Goal: Task Accomplishment & Management: Manage account settings

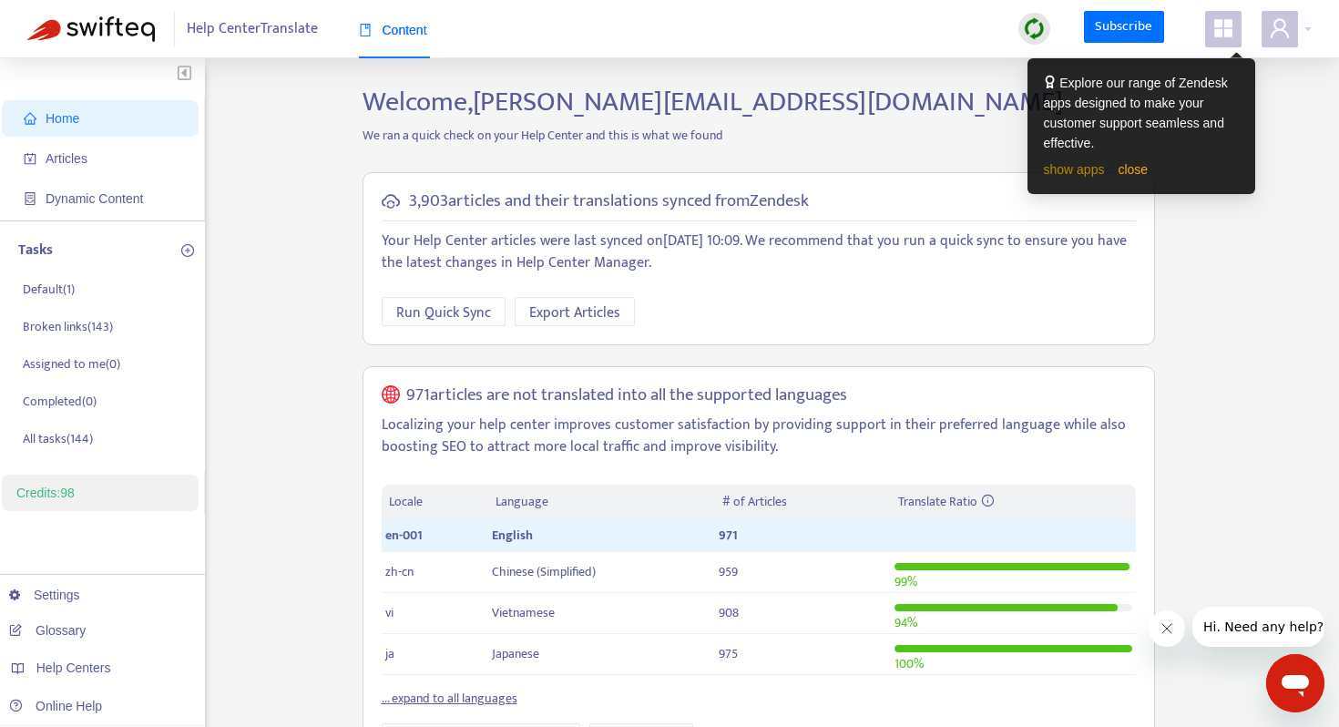
click at [1089, 175] on link "show apps" at bounding box center [1074, 169] width 61 height 15
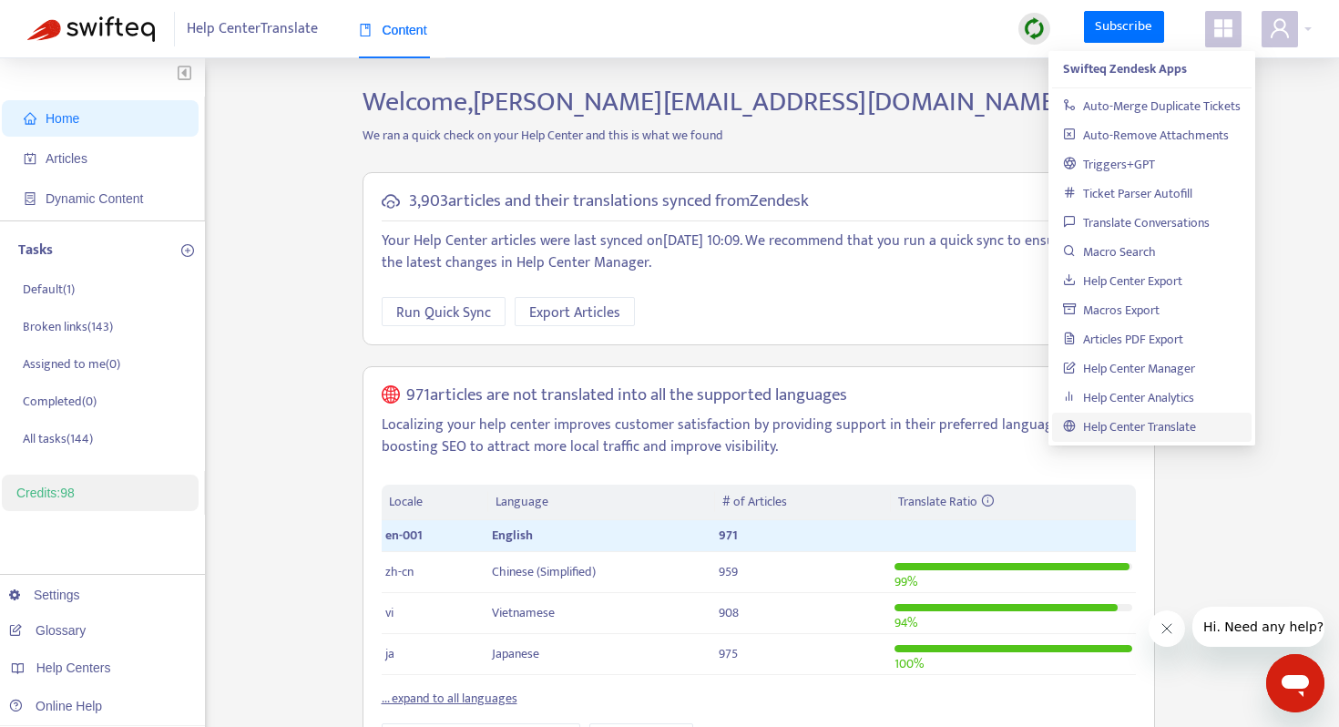
click at [1214, 27] on icon "appstore" at bounding box center [1223, 28] width 18 height 18
click at [1274, 24] on icon "user" at bounding box center [1280, 27] width 18 height 19
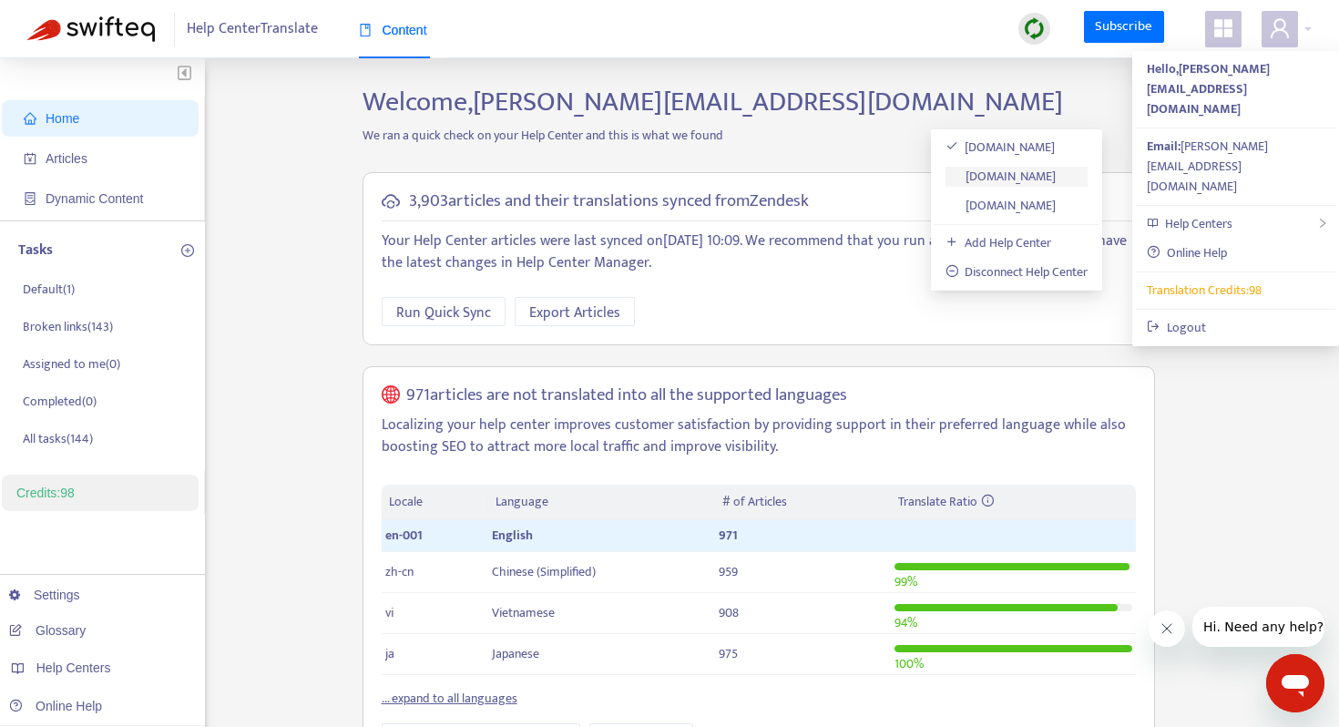
click at [1056, 177] on link "[DOMAIN_NAME]" at bounding box center [1000, 176] width 111 height 21
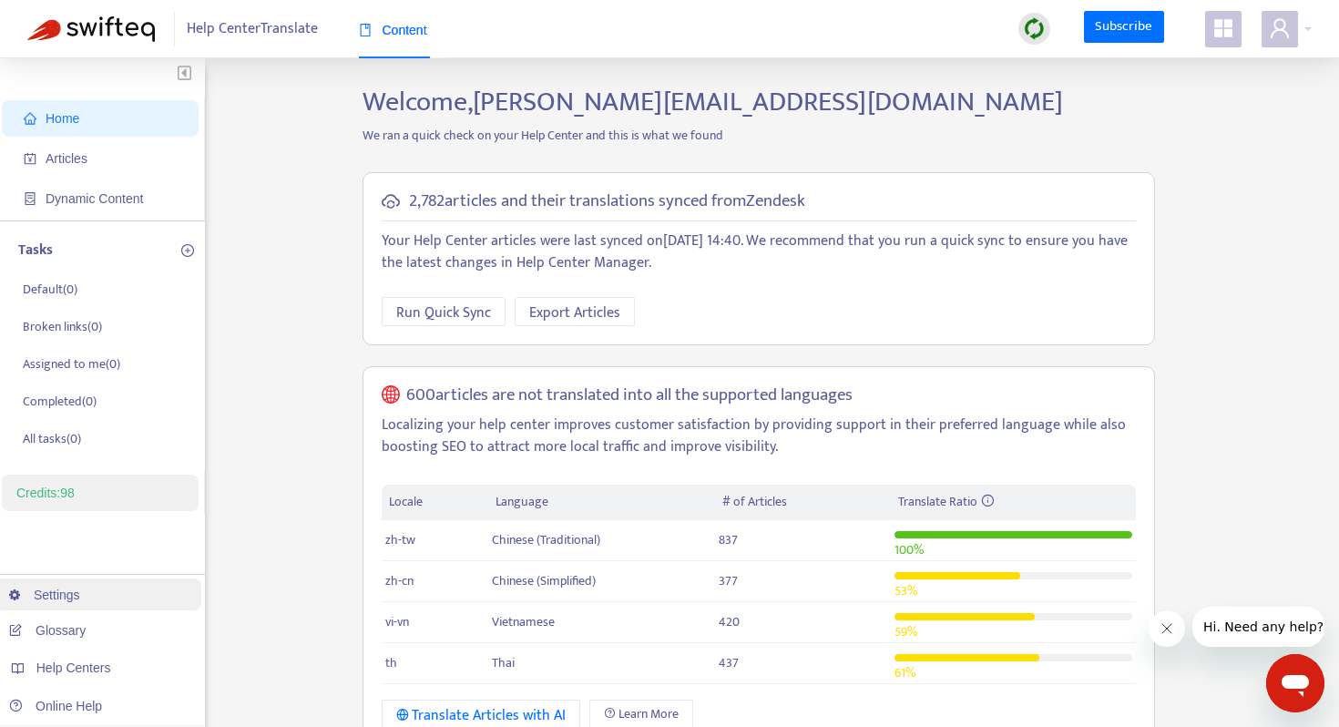
click at [57, 587] on link "Settings" at bounding box center [44, 594] width 71 height 15
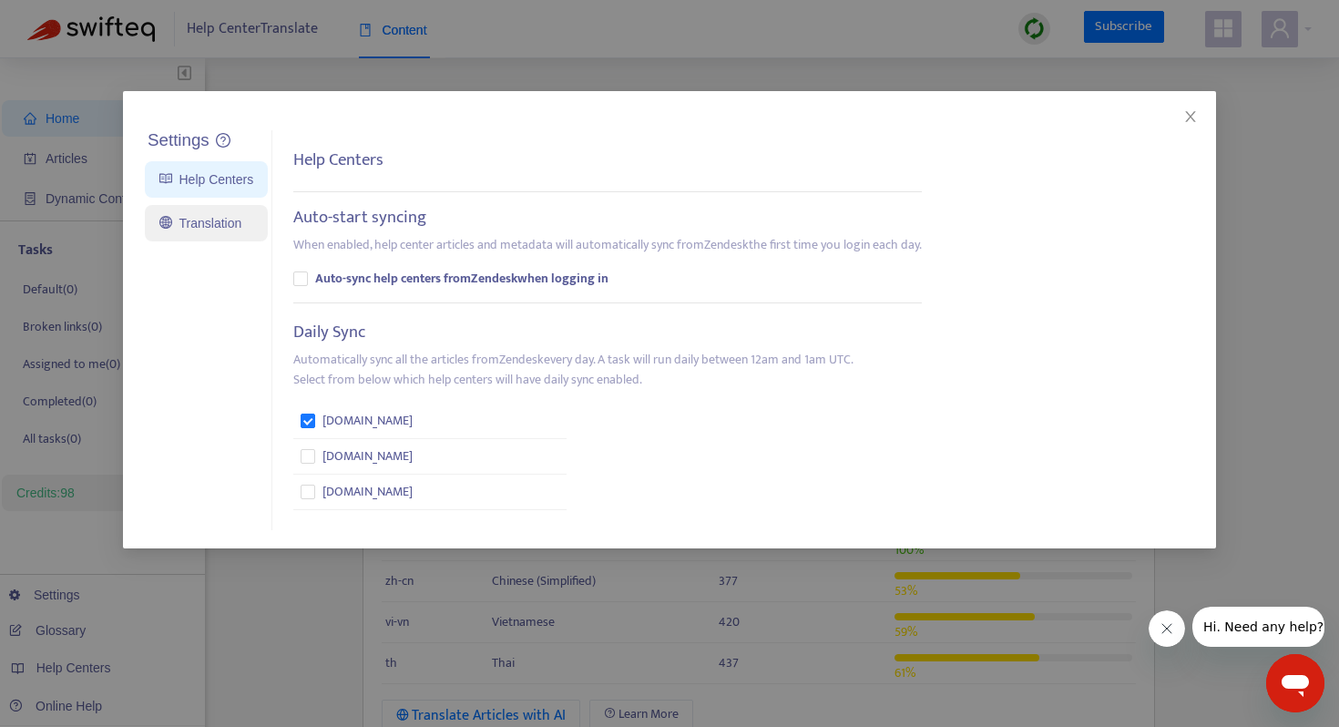
click at [219, 225] on link "Translation" at bounding box center [200, 223] width 82 height 15
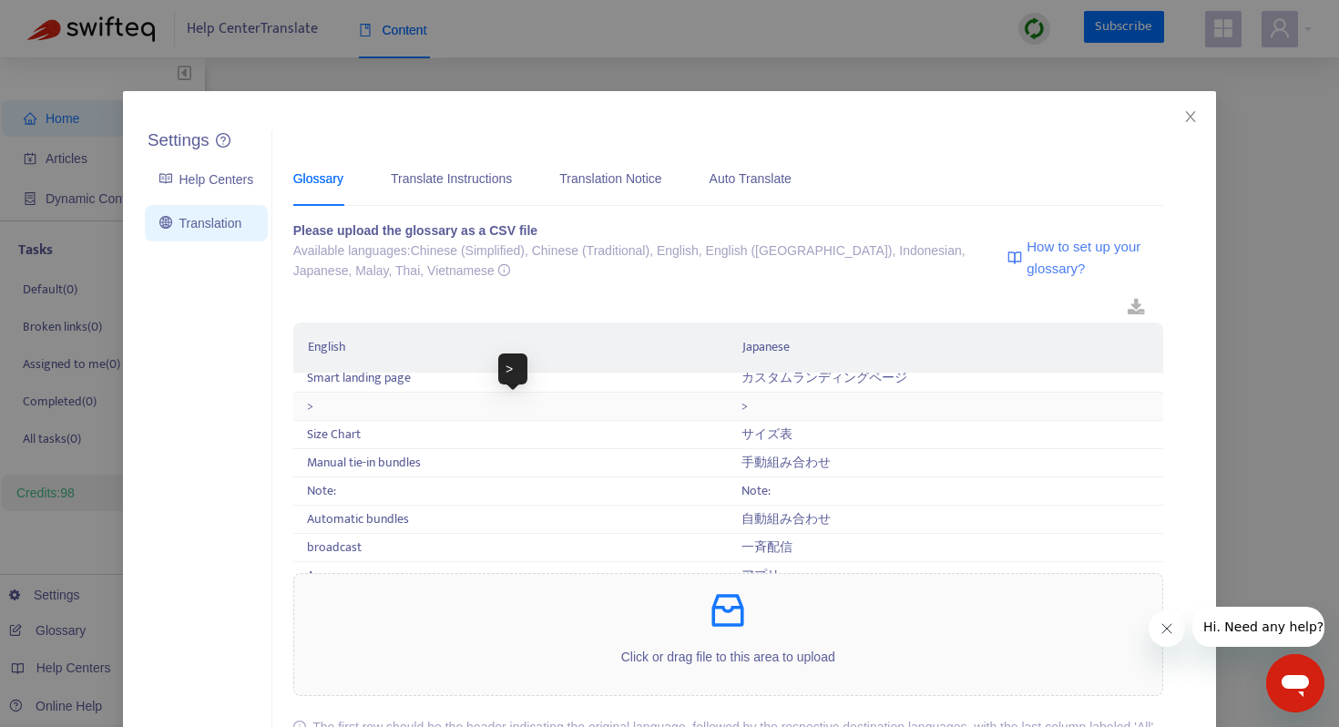
scroll to position [828, 0]
click at [509, 184] on div "Translate Instructions" at bounding box center [451, 178] width 121 height 20
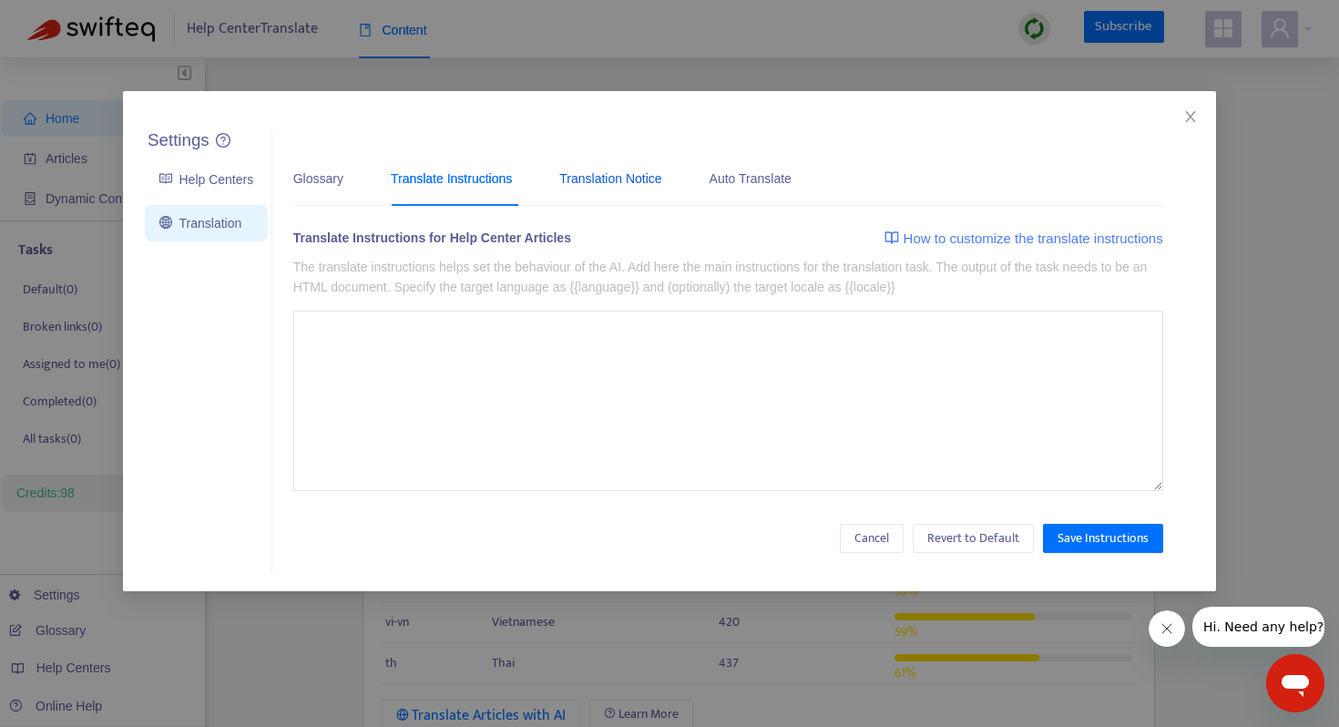
click at [620, 186] on div "Translation Notice" at bounding box center [610, 178] width 102 height 20
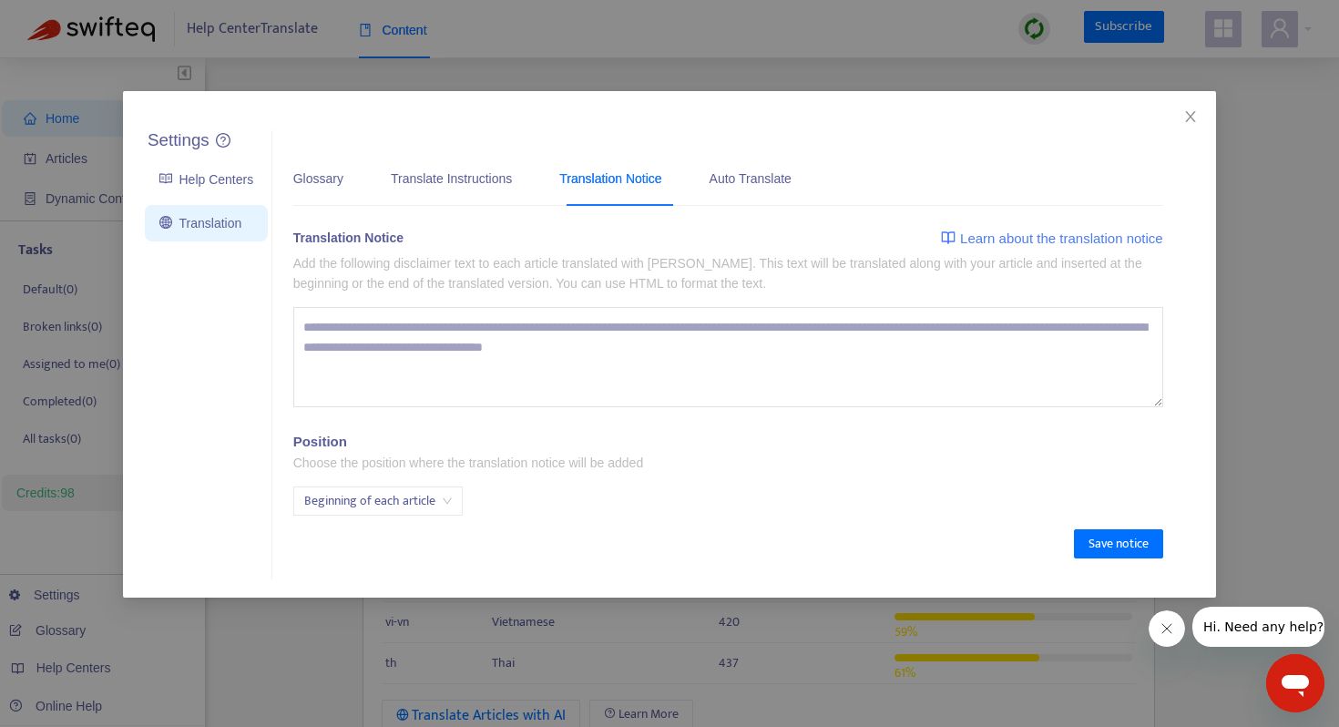
type textarea "**********"
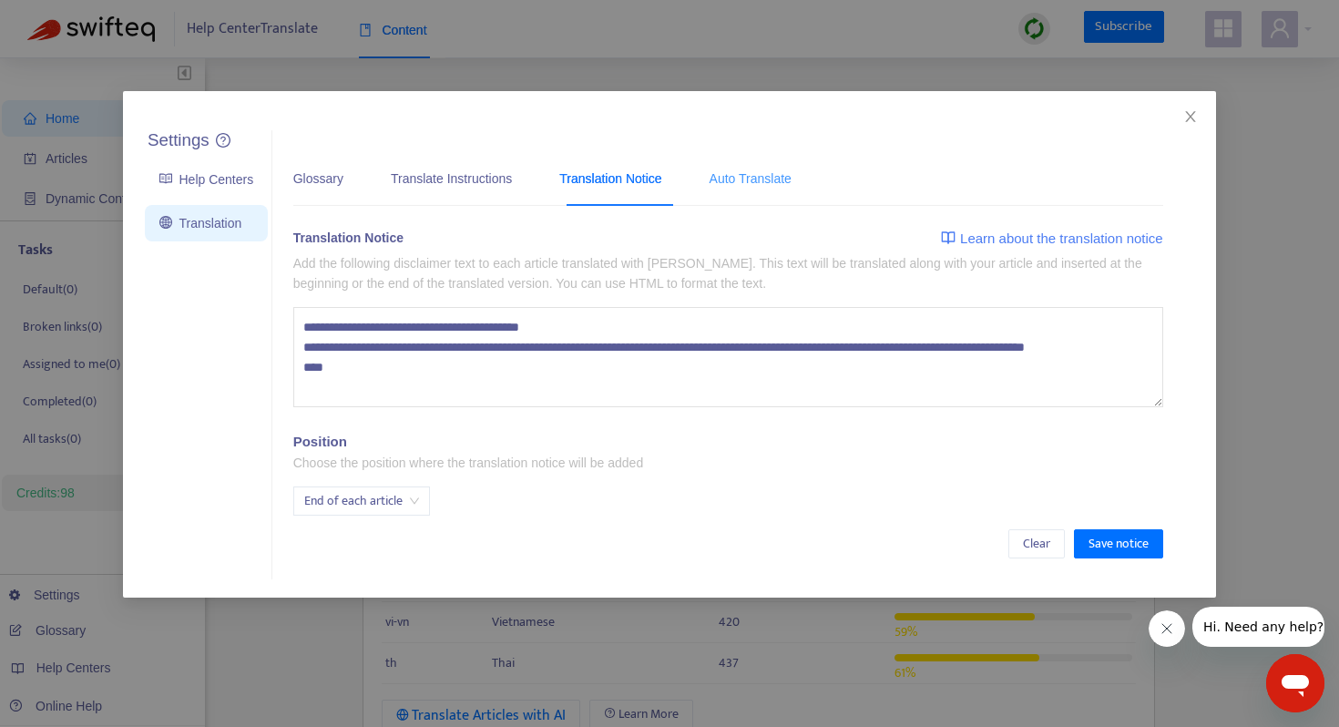
click at [745, 189] on div "Auto Translate" at bounding box center [750, 178] width 82 height 56
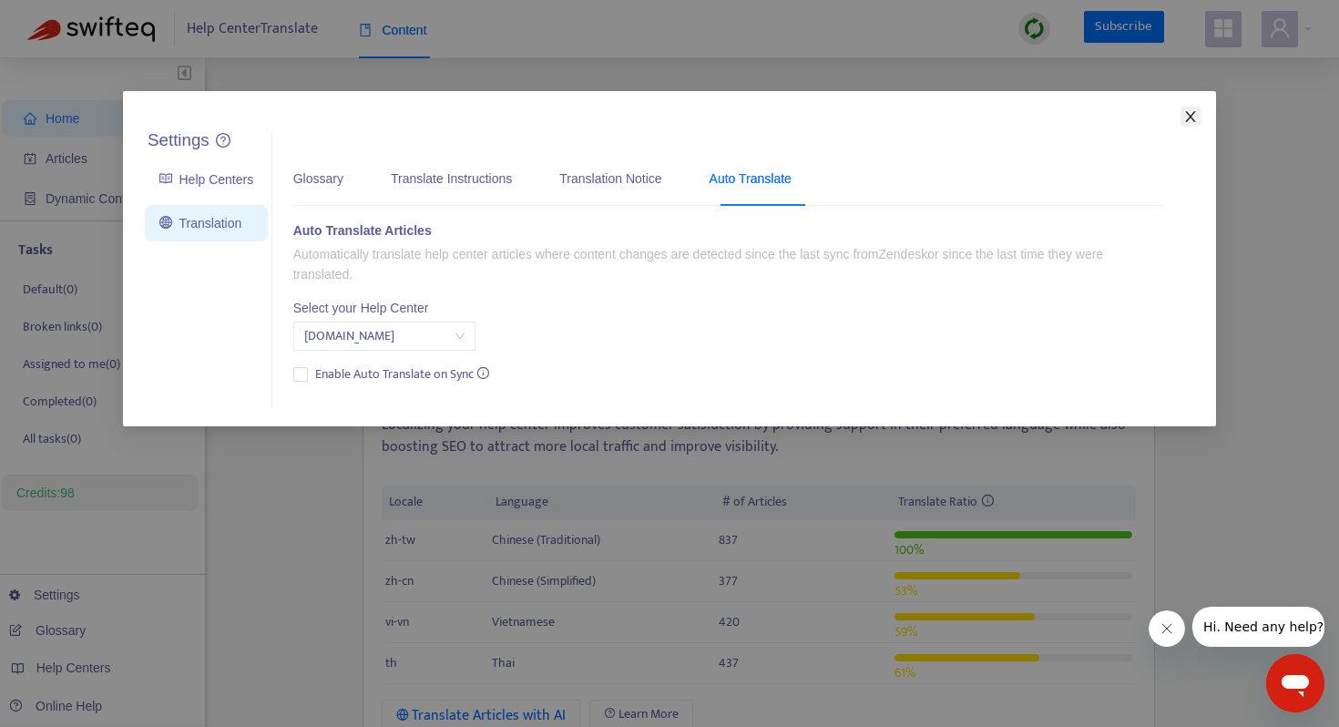
click at [1192, 118] on icon "close" at bounding box center [1190, 116] width 10 height 11
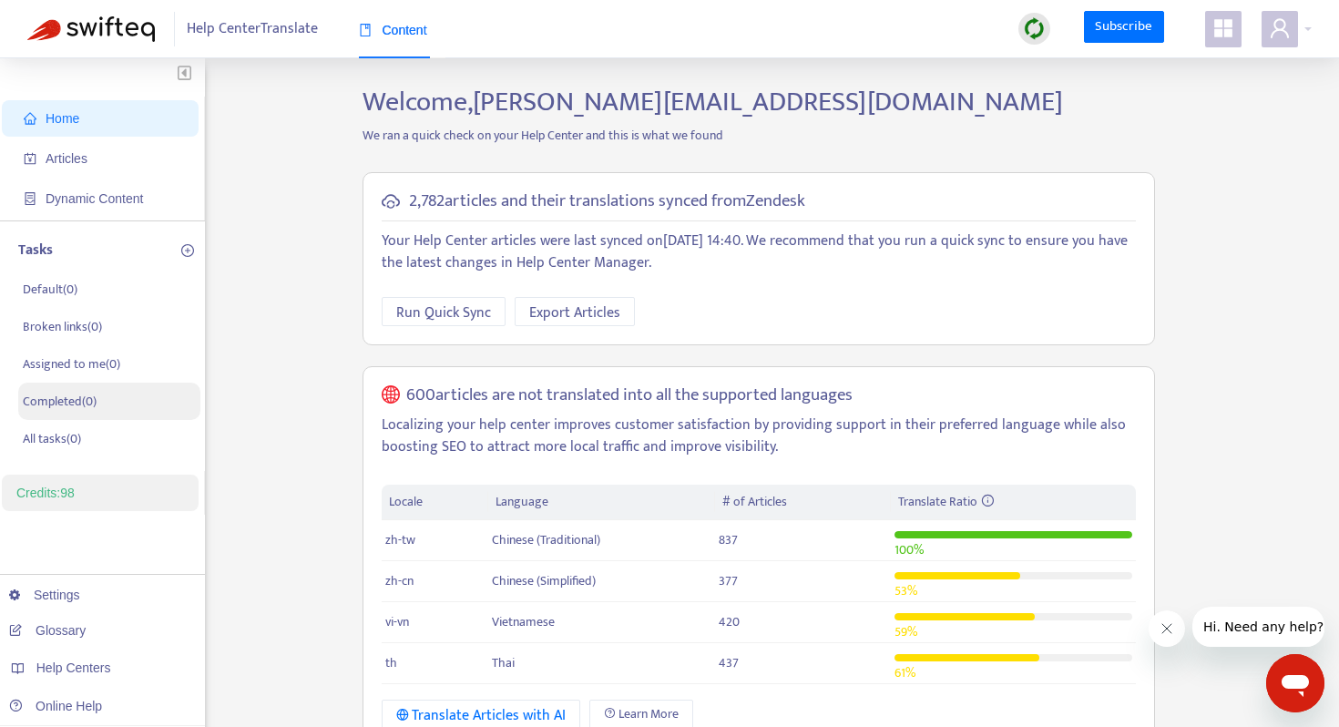
scroll to position [424, 0]
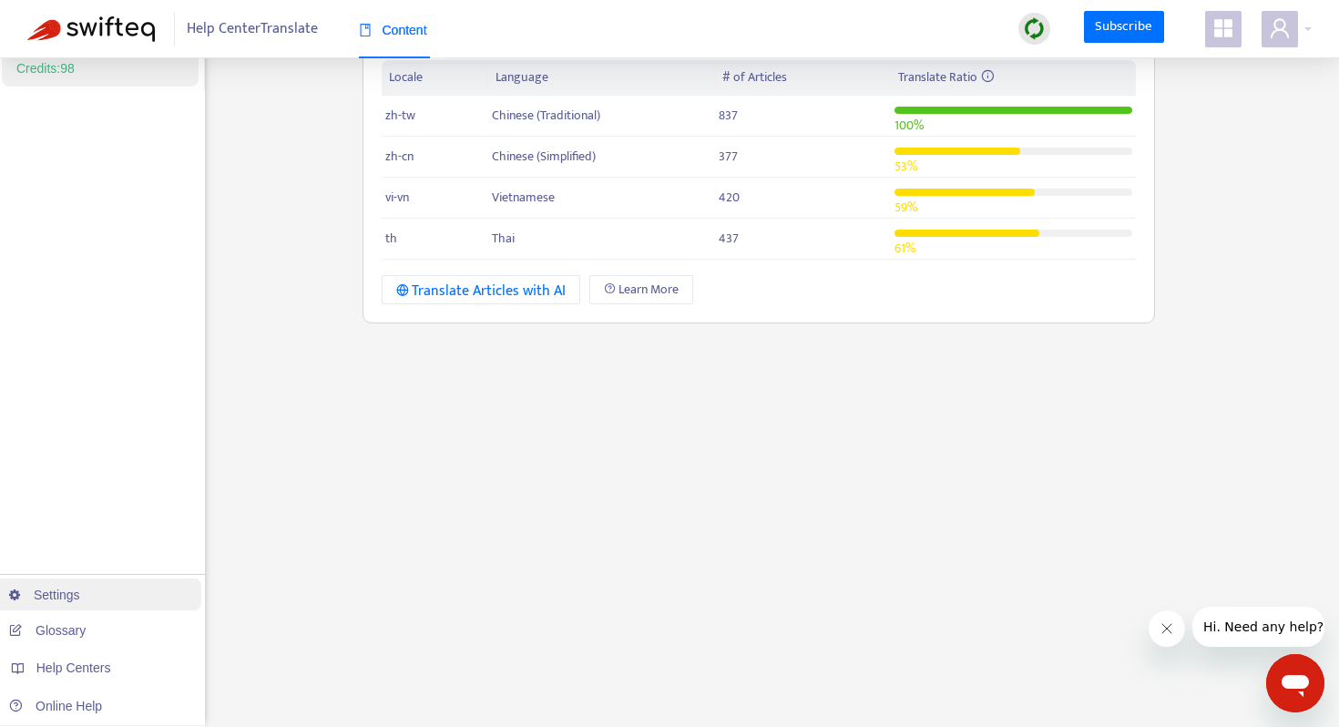
click at [70, 602] on link "Settings" at bounding box center [44, 594] width 71 height 15
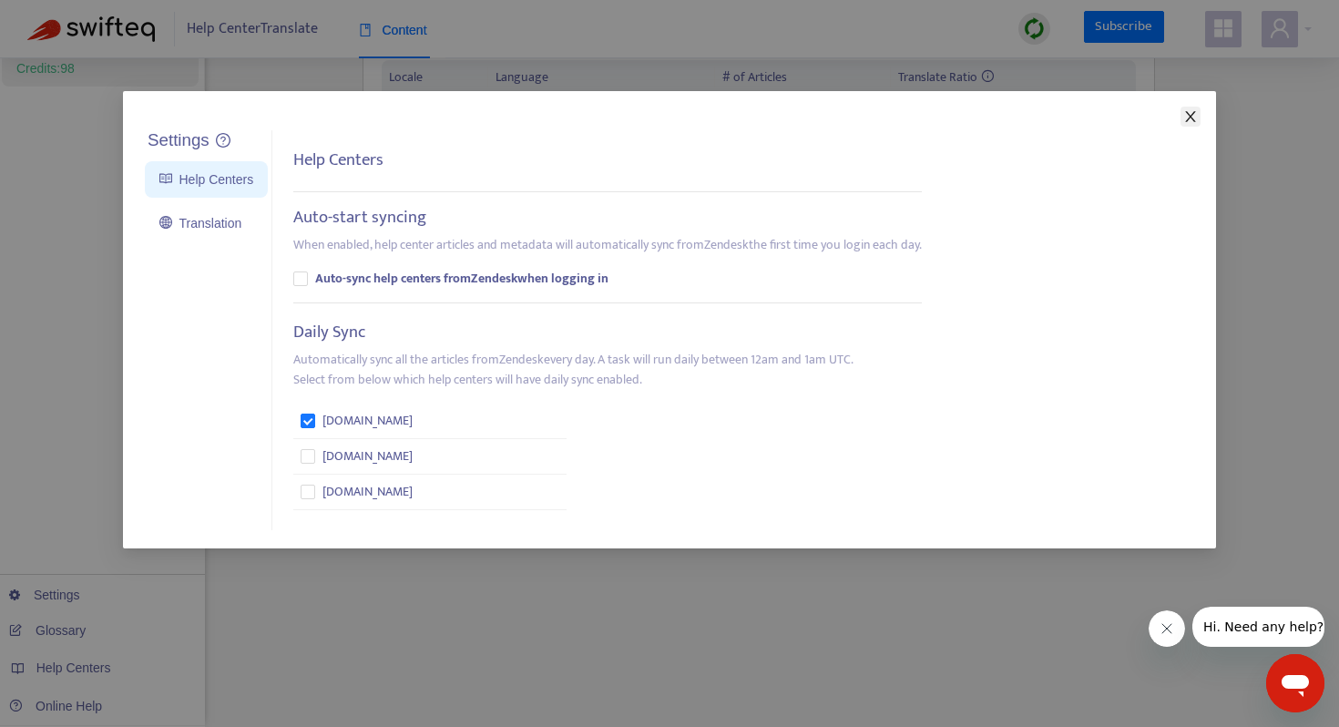
click at [1189, 117] on icon "close" at bounding box center [1190, 116] width 15 height 15
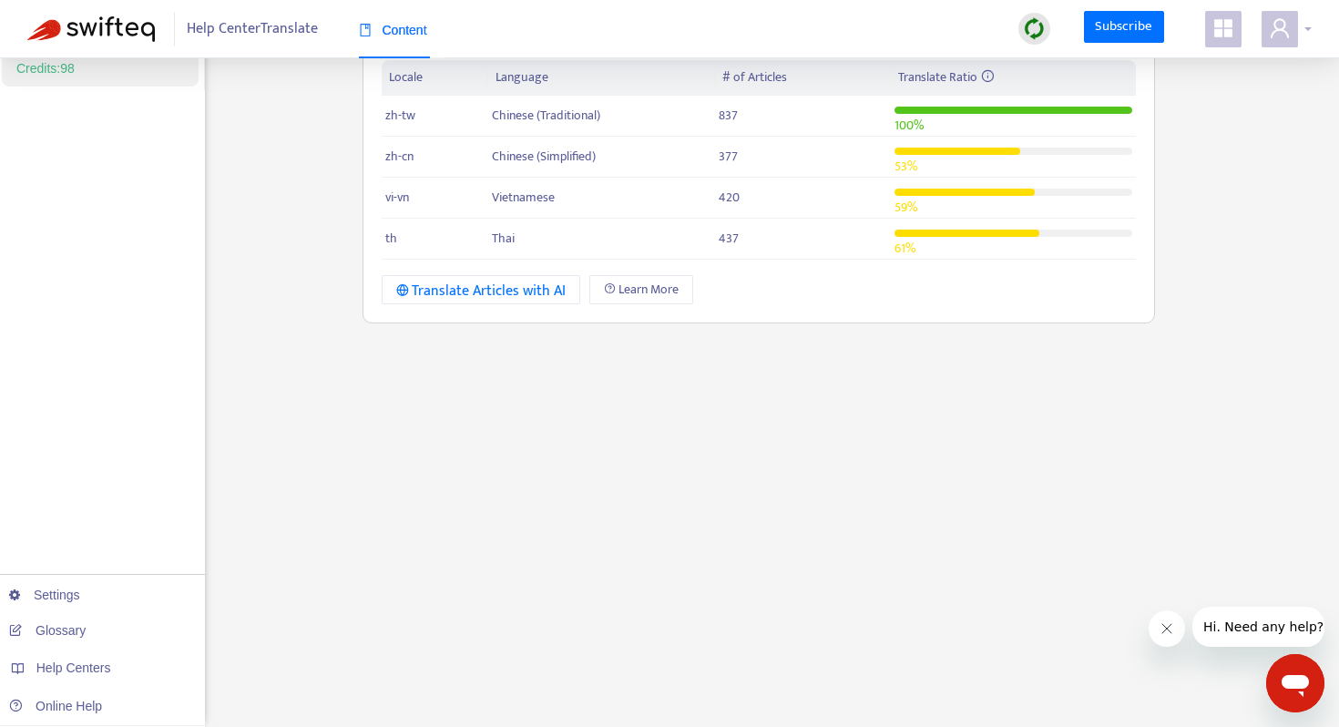
click at [1284, 34] on icon "user" at bounding box center [1280, 28] width 22 height 22
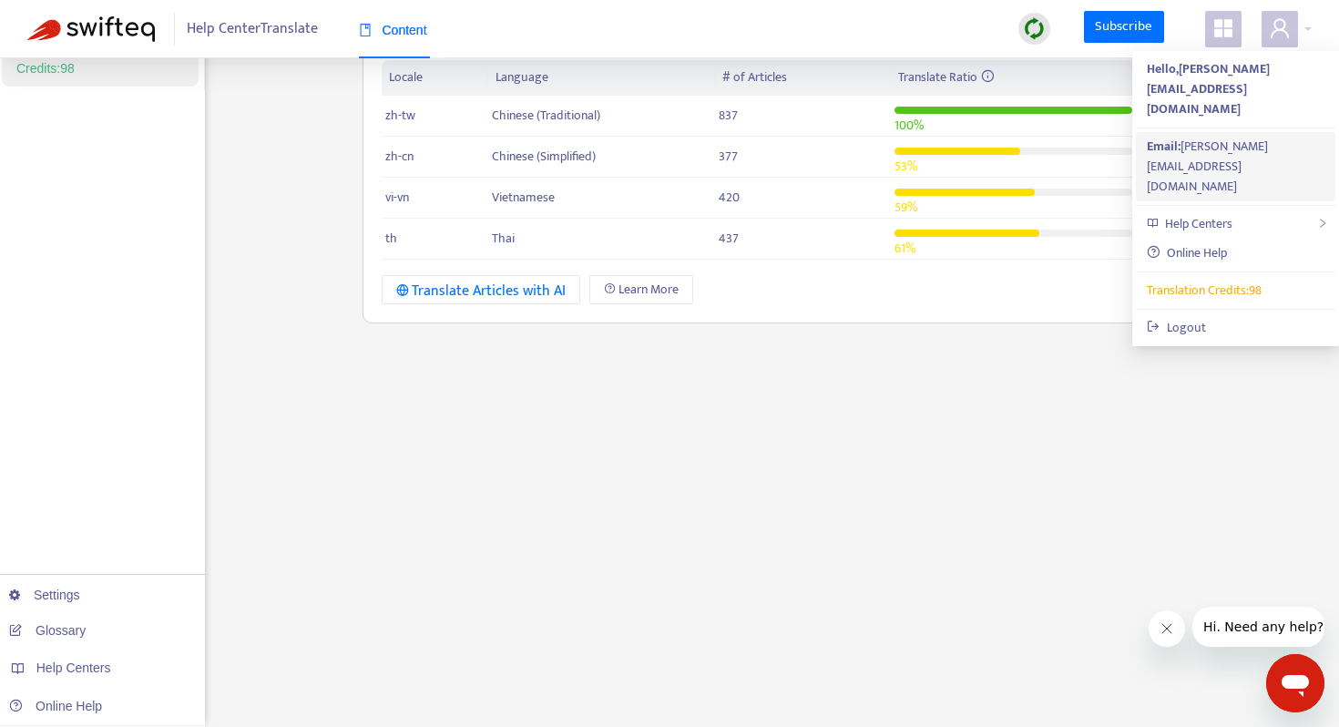
click at [1236, 137] on div "Email: [PERSON_NAME][EMAIL_ADDRESS][DOMAIN_NAME]" at bounding box center [1236, 167] width 178 height 60
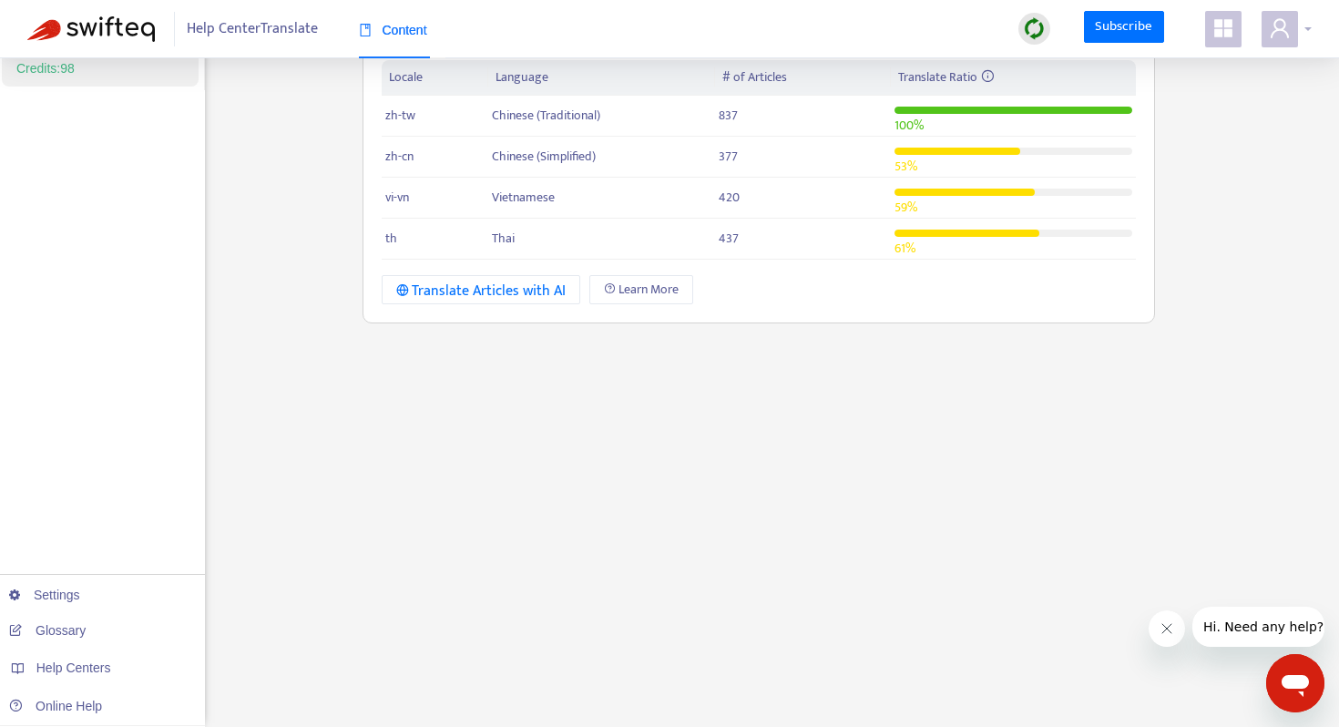
click at [1284, 26] on icon "user" at bounding box center [1280, 27] width 18 height 19
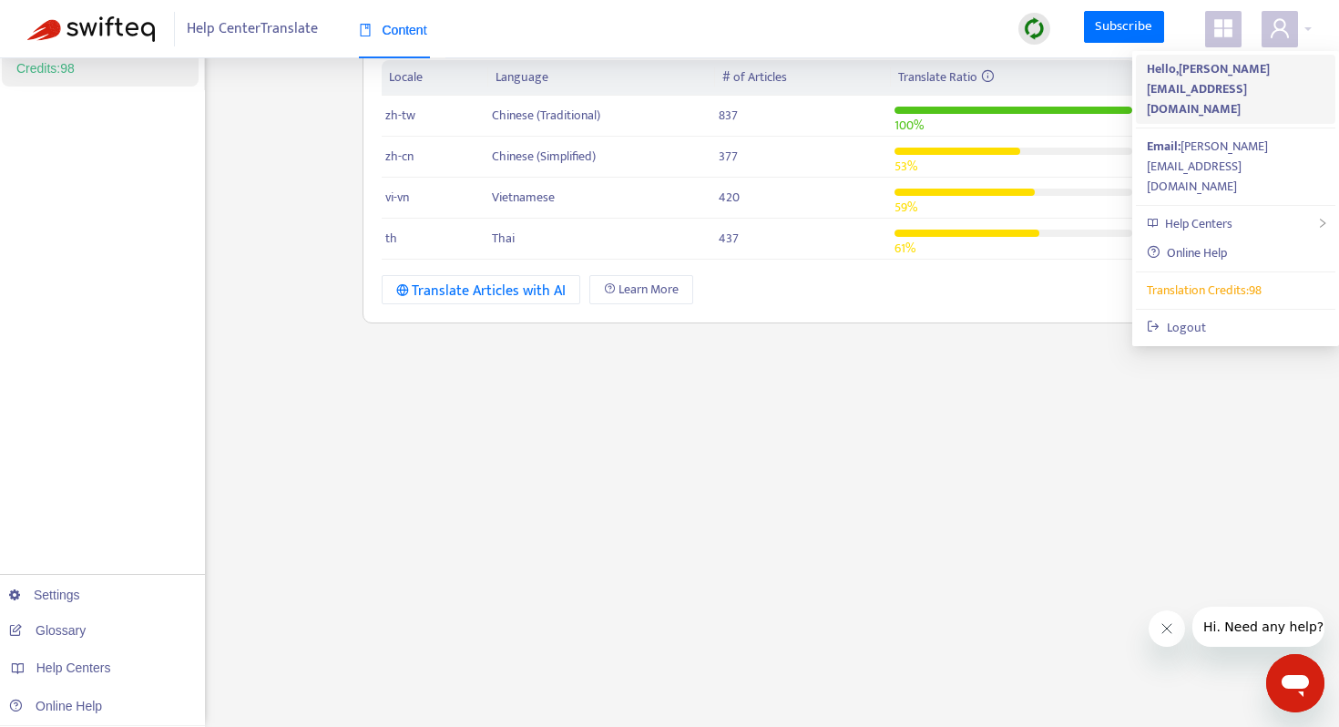
click at [1249, 62] on strong "Hello, [PERSON_NAME][EMAIL_ADDRESS][DOMAIN_NAME]" at bounding box center [1208, 88] width 123 height 61
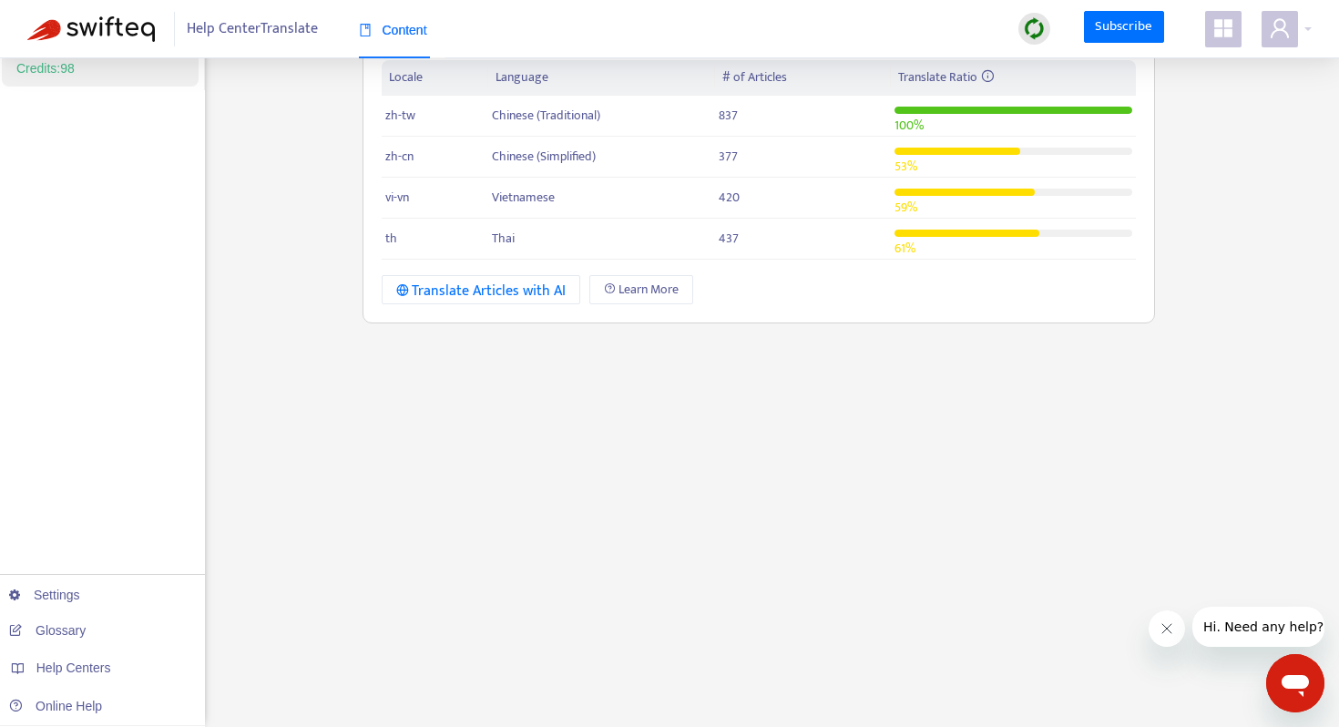
click at [1230, 18] on icon "appstore" at bounding box center [1223, 28] width 22 height 22
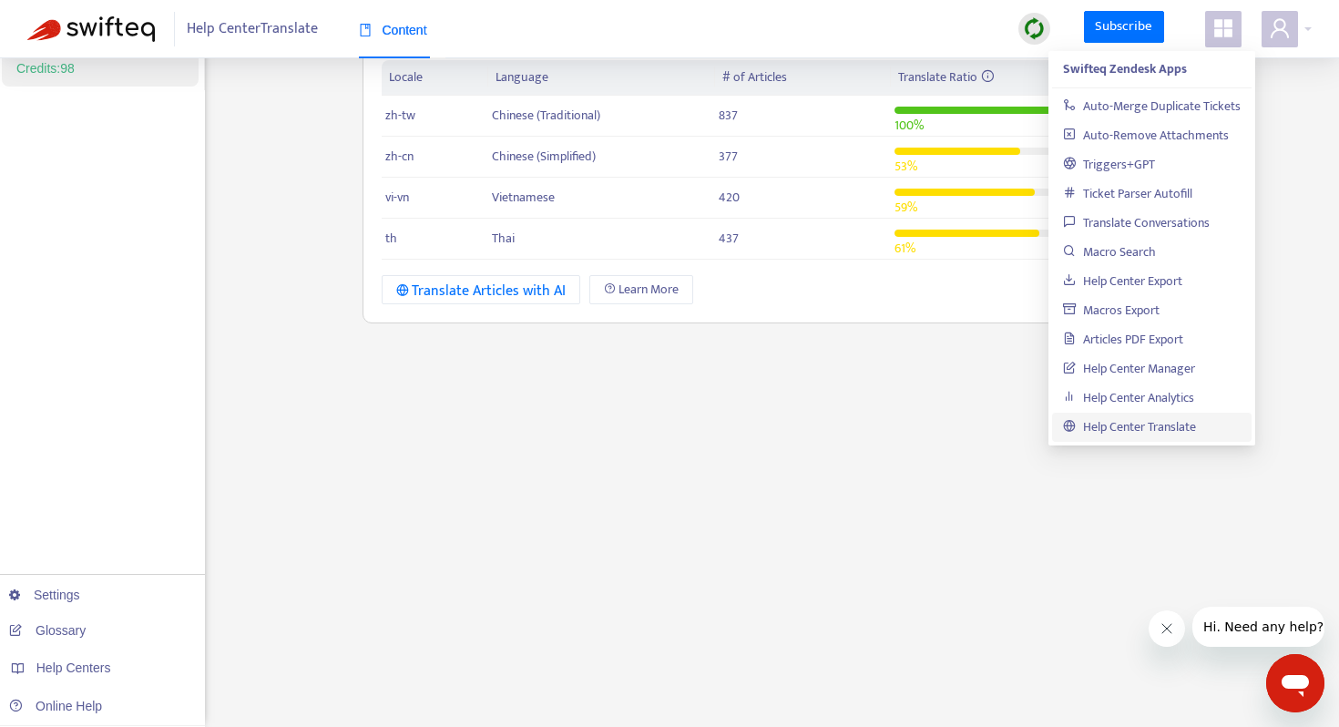
click at [1230, 18] on icon "appstore" at bounding box center [1223, 28] width 22 height 22
click at [1227, 28] on icon "appstore" at bounding box center [1223, 28] width 22 height 22
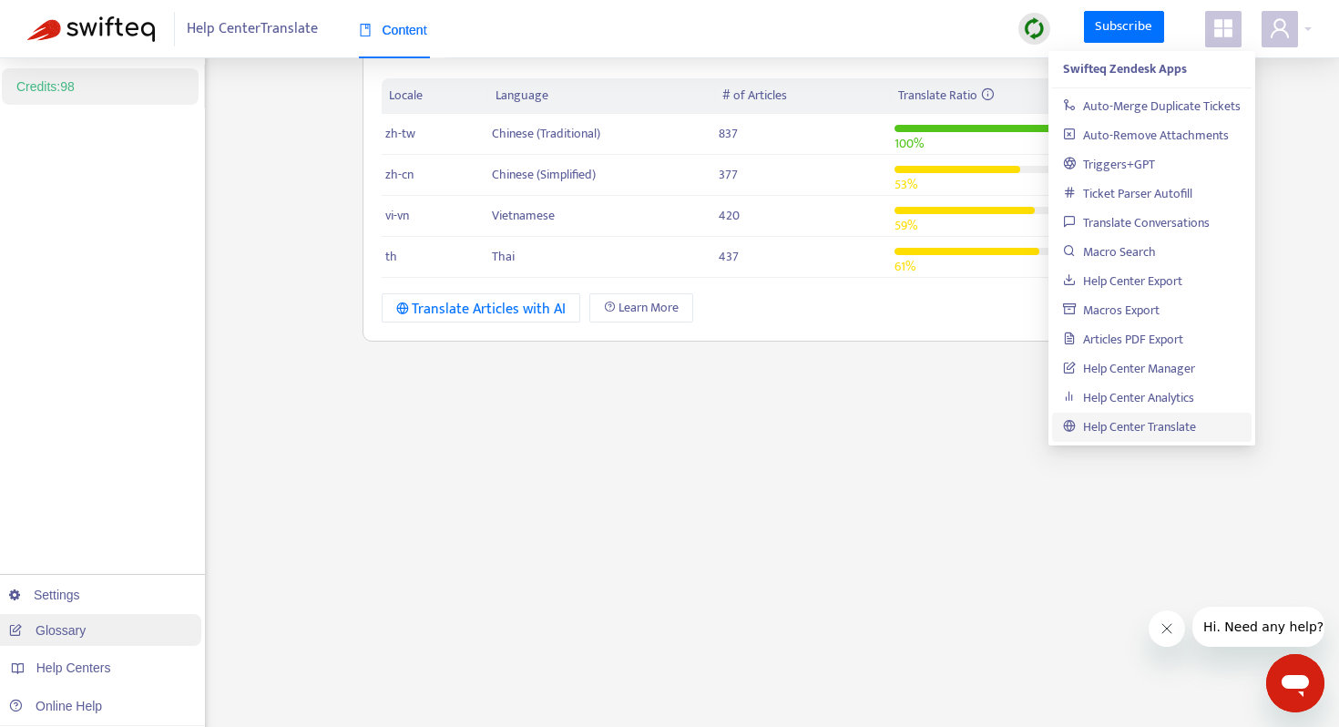
click at [68, 629] on link "Glossary" at bounding box center [47, 630] width 77 height 15
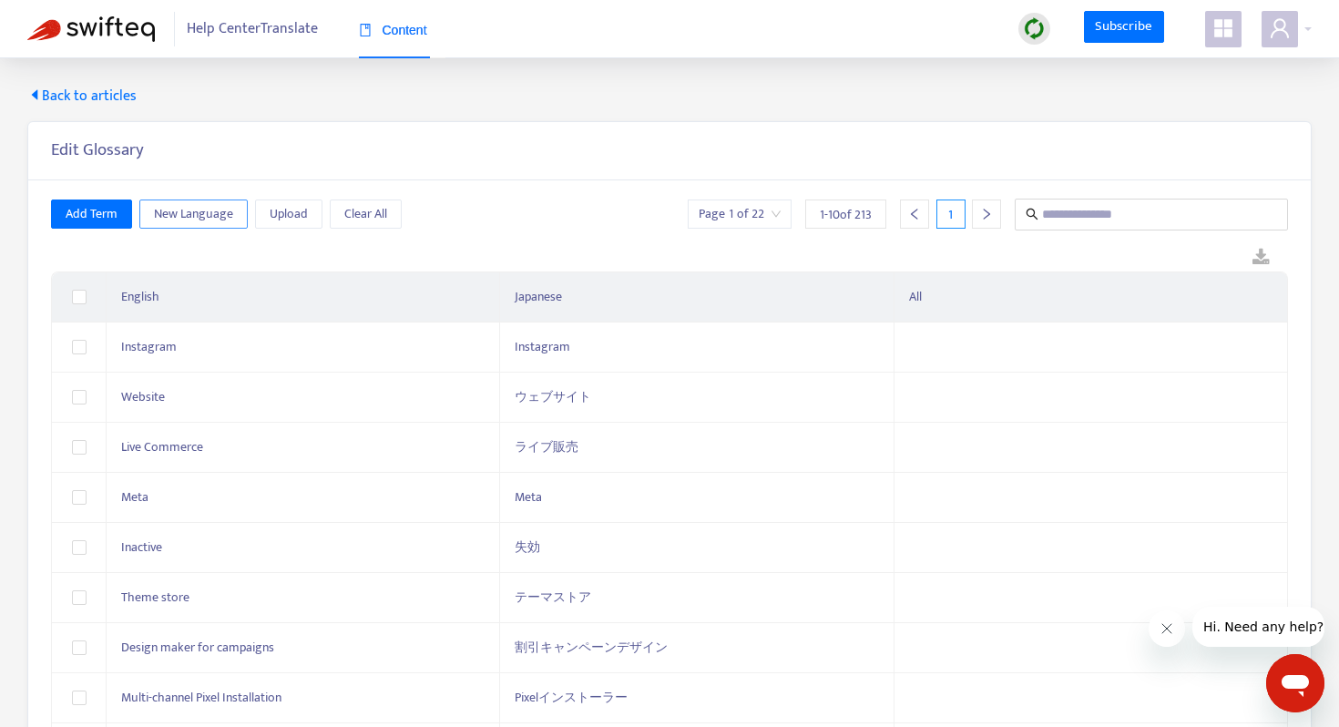
click at [208, 206] on span "New Language" at bounding box center [193, 214] width 79 height 20
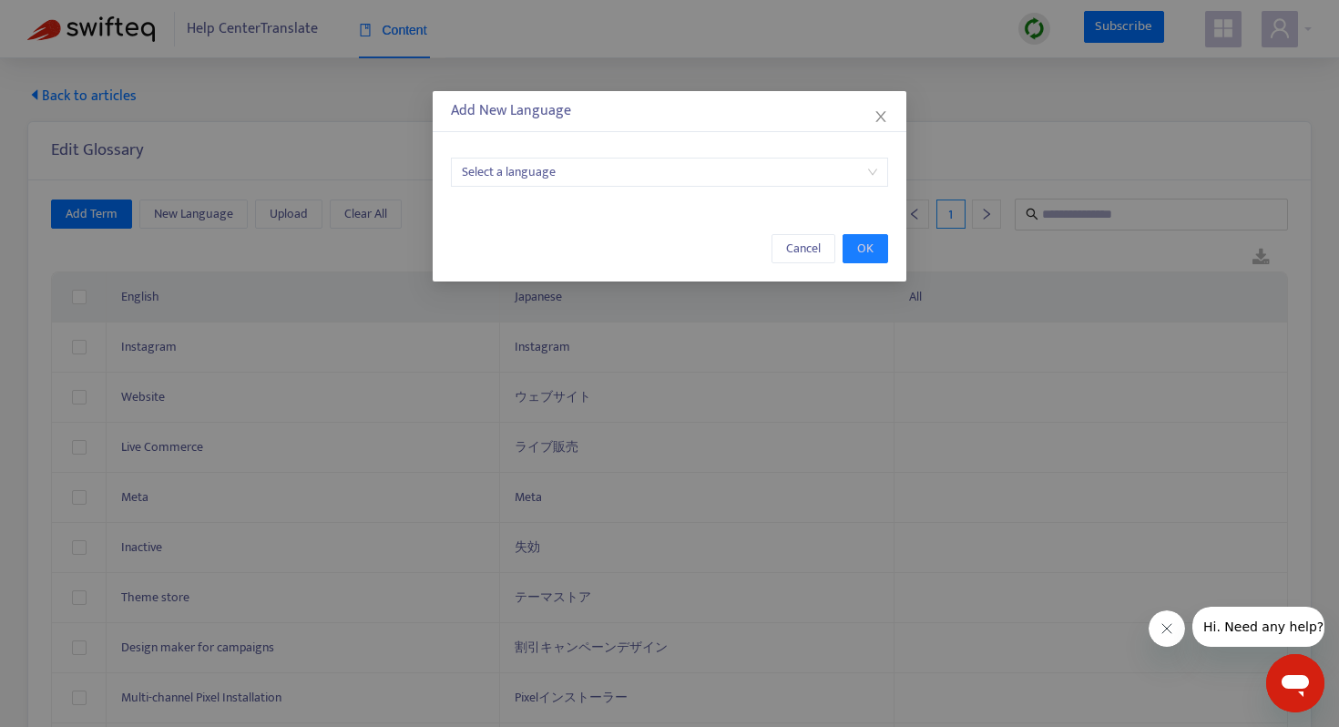
click at [605, 171] on input "search" at bounding box center [669, 171] width 415 height 27
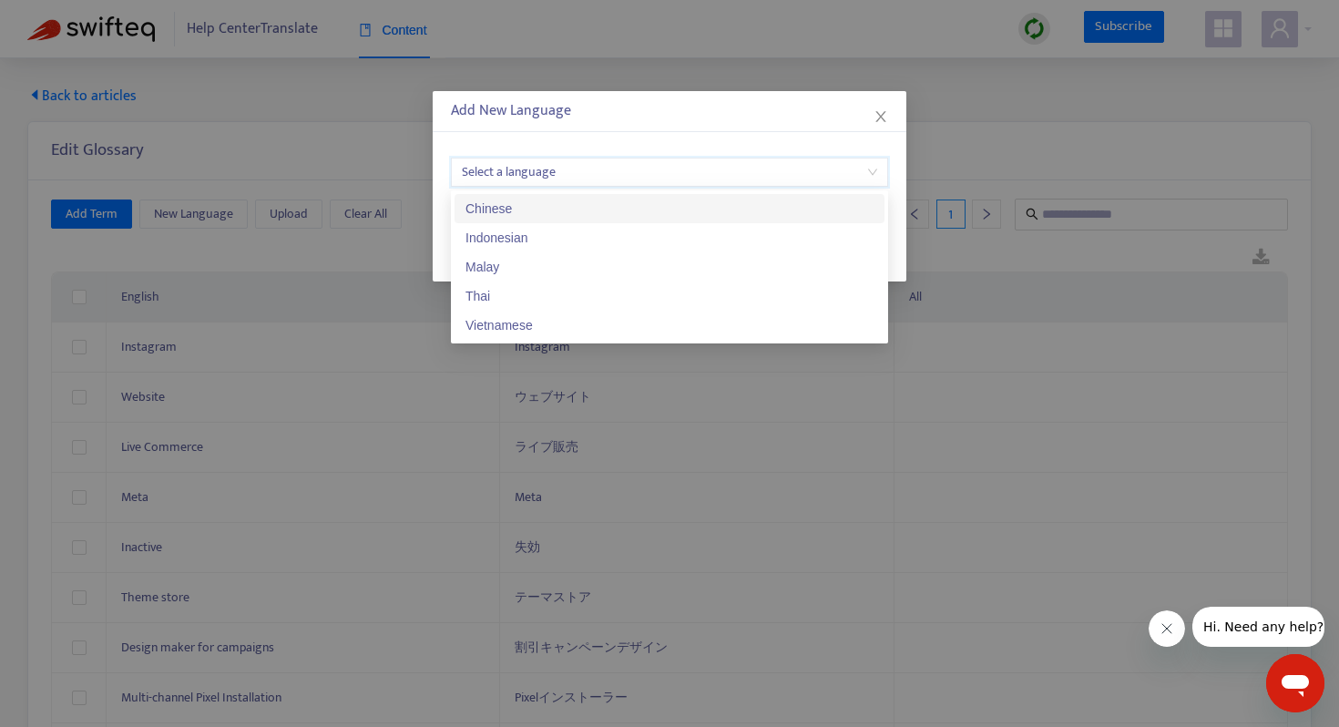
click at [570, 212] on div "Chinese" at bounding box center [669, 209] width 408 height 20
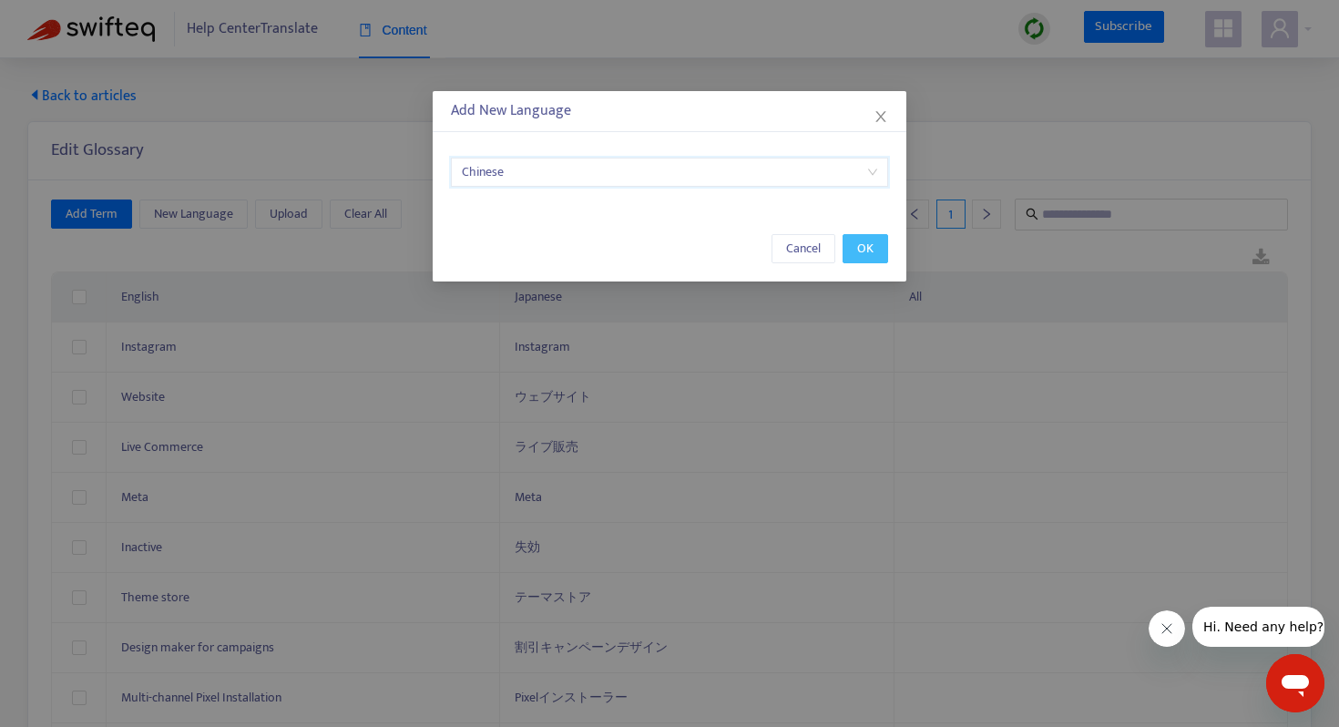
click at [847, 244] on button "OK" at bounding box center [865, 248] width 46 height 29
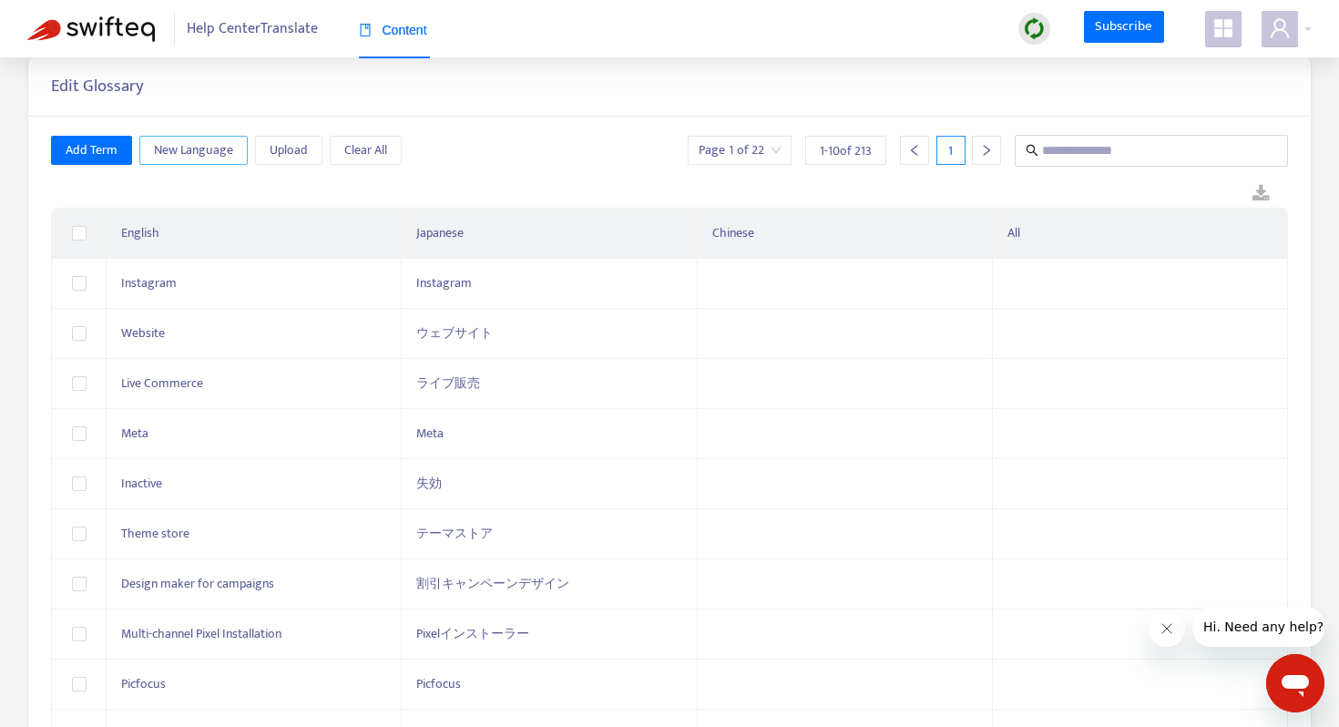
scroll to position [66, 0]
click at [296, 153] on span "Upload" at bounding box center [289, 148] width 38 height 20
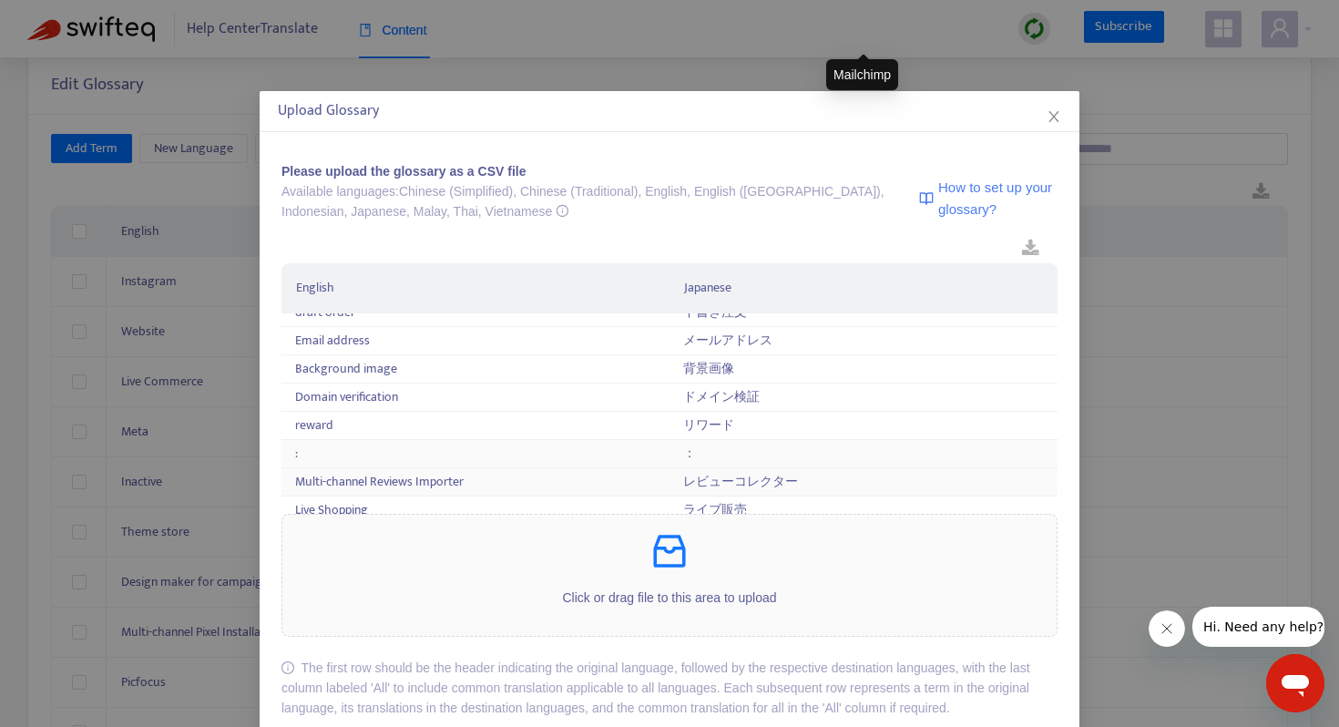
scroll to position [5627, 0]
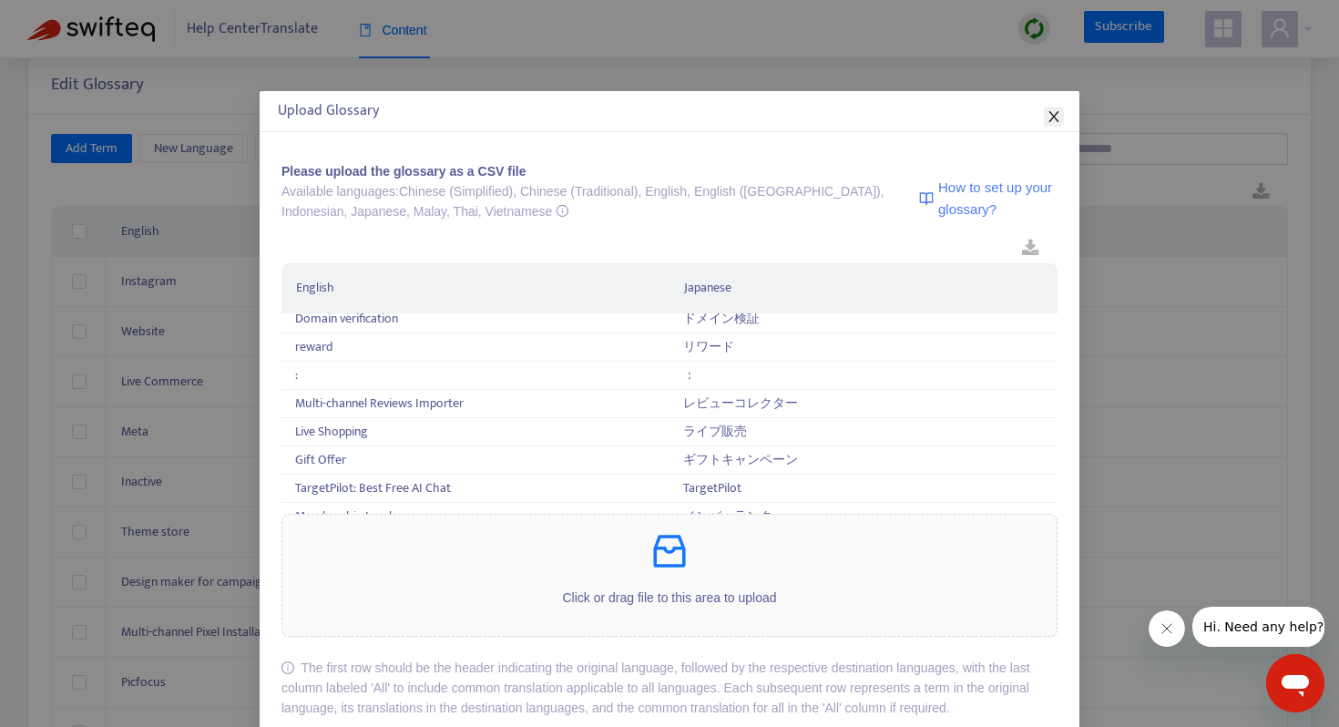
click at [1057, 115] on icon "close" at bounding box center [1053, 116] width 15 height 15
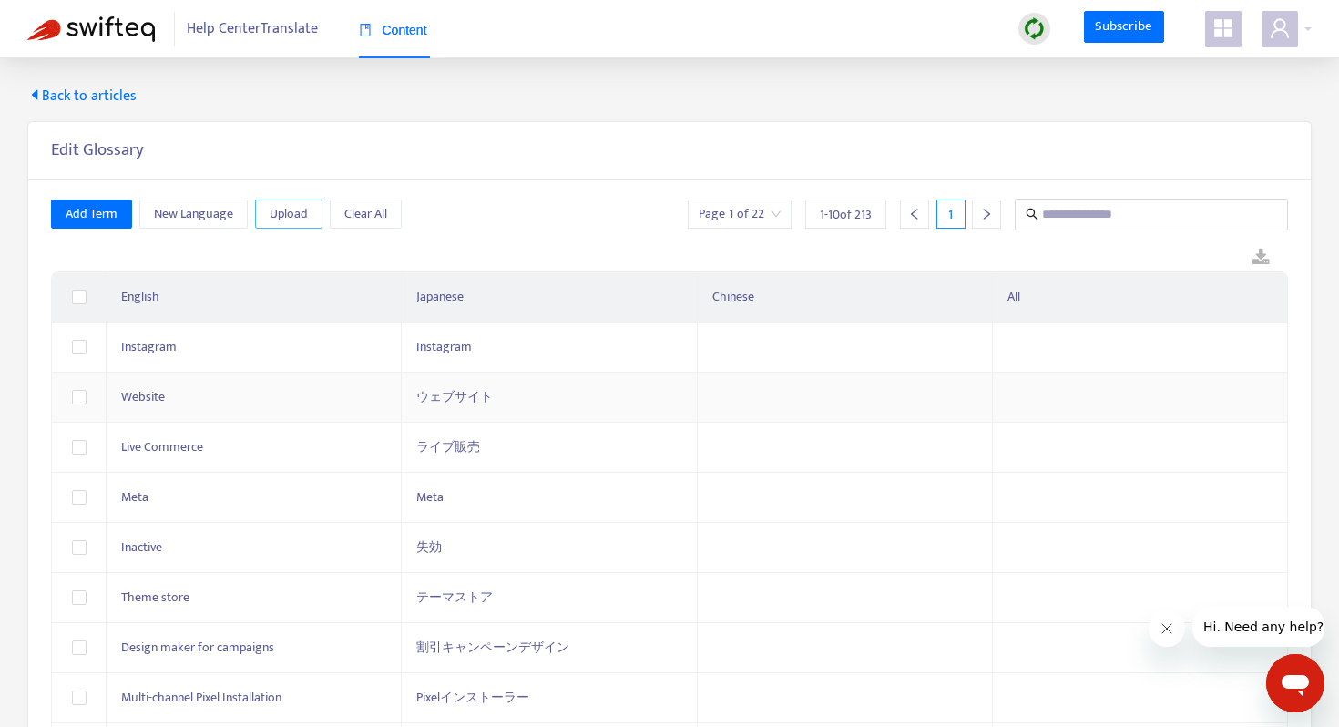
scroll to position [142, 0]
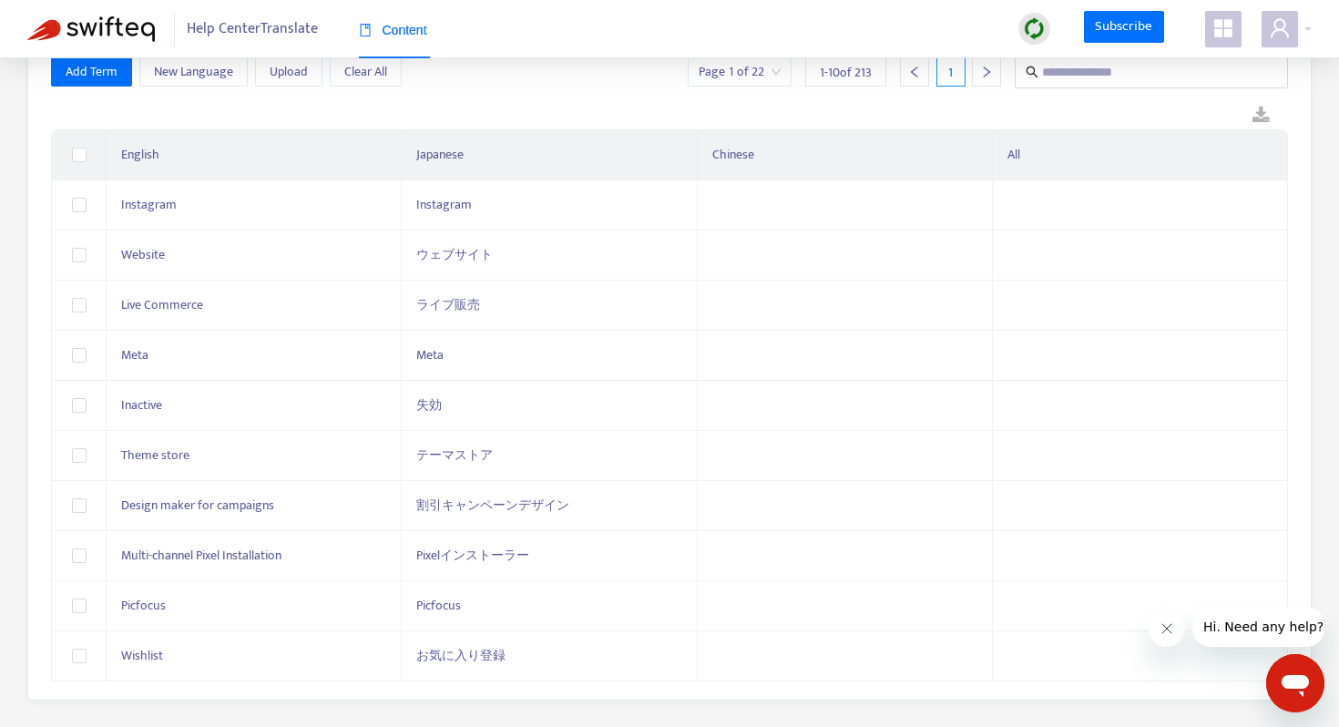
click at [1169, 629] on icon "Close message from company" at bounding box center [1166, 628] width 15 height 15
click at [249, 22] on span "Help Center Translate" at bounding box center [252, 29] width 131 height 35
click at [267, 31] on span "Help Center Translate" at bounding box center [252, 29] width 131 height 35
click at [138, 32] on img at bounding box center [91, 29] width 128 height 26
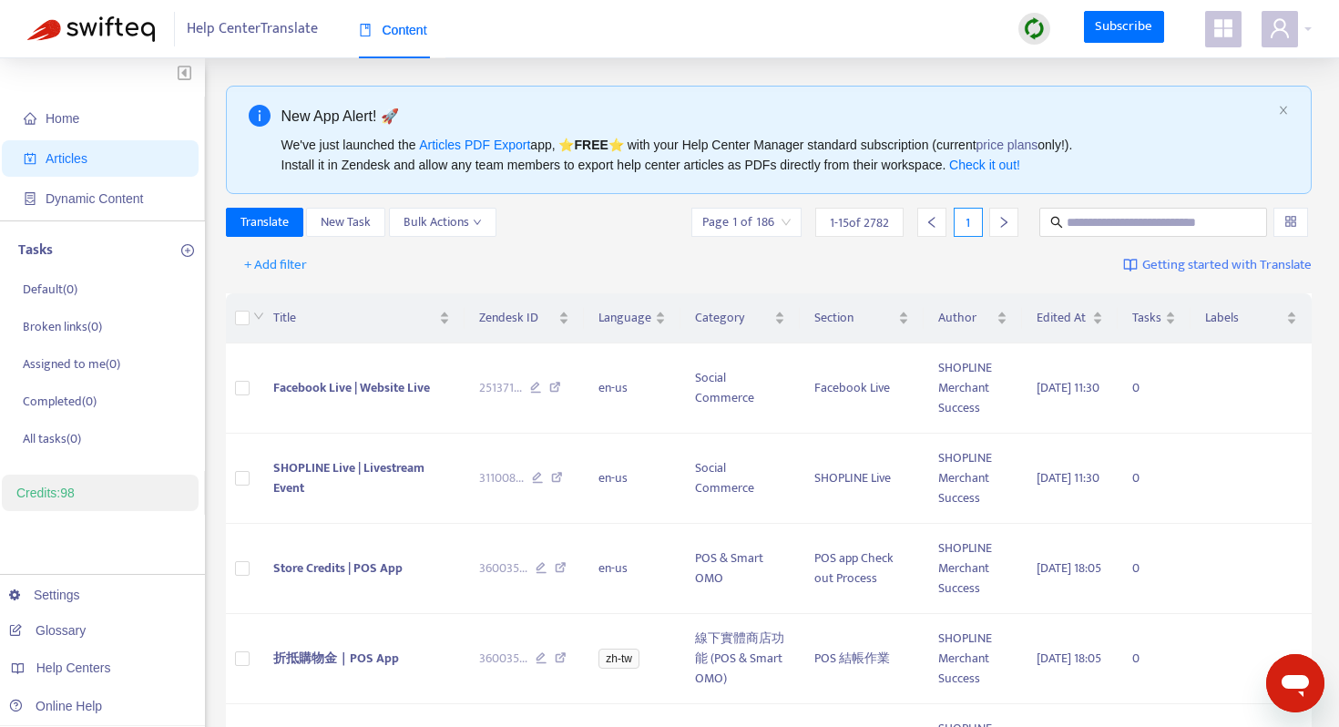
click at [602, 148] on b "FREE" at bounding box center [591, 145] width 34 height 15
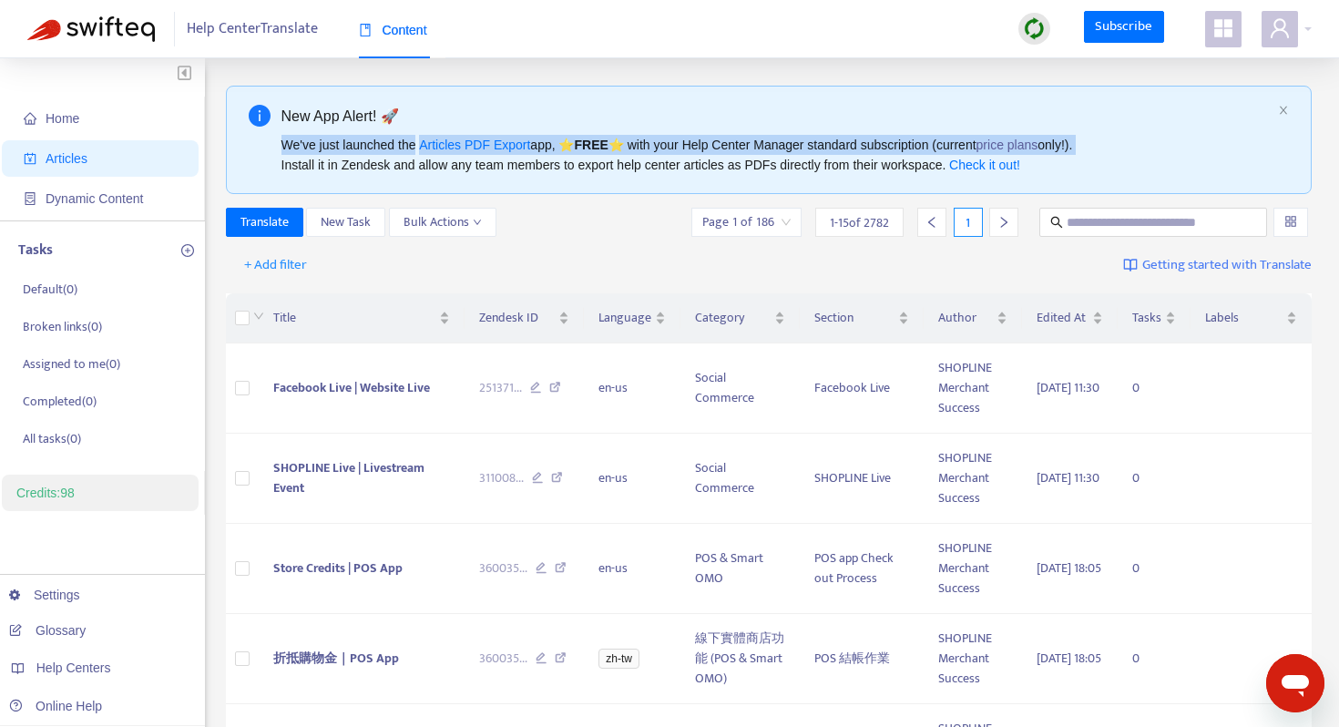
click at [718, 142] on div "We've just launched the Articles PDF Export app, ⭐ FREE ⭐️ with your Help Cente…" at bounding box center [776, 155] width 990 height 40
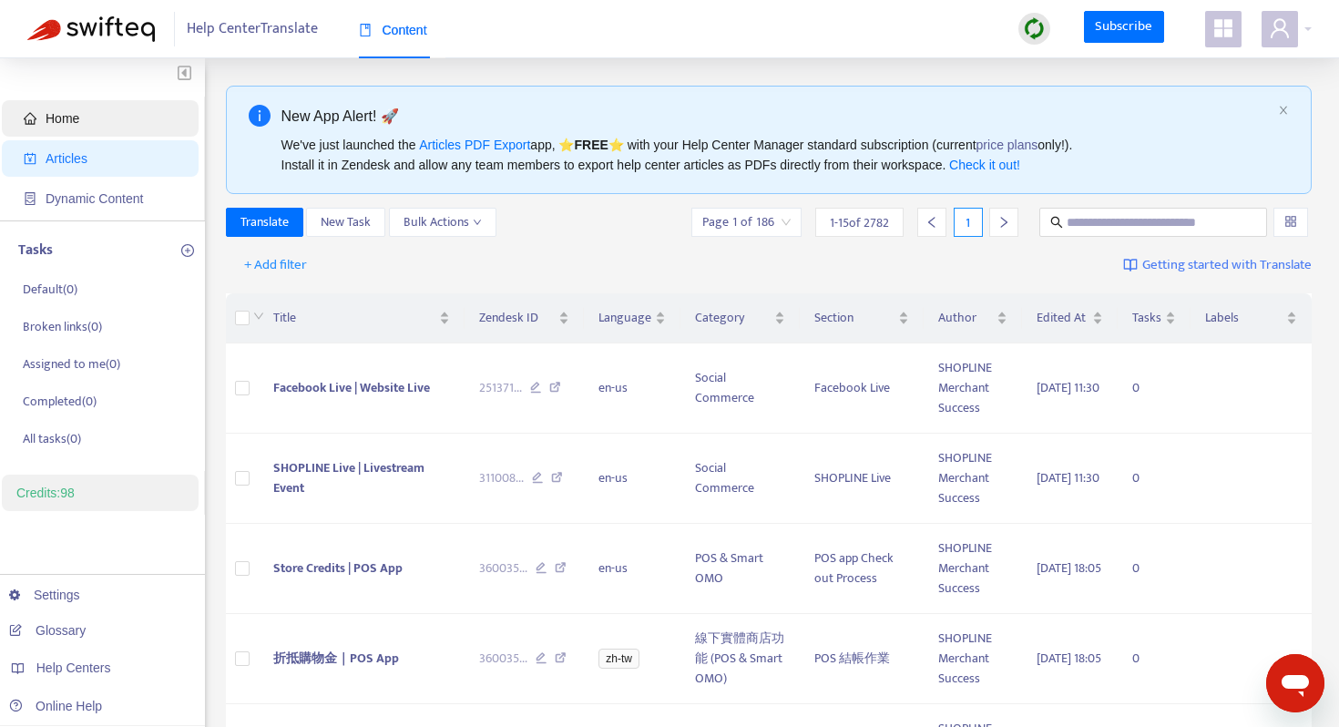
click at [92, 112] on span "Home" at bounding box center [104, 118] width 160 height 36
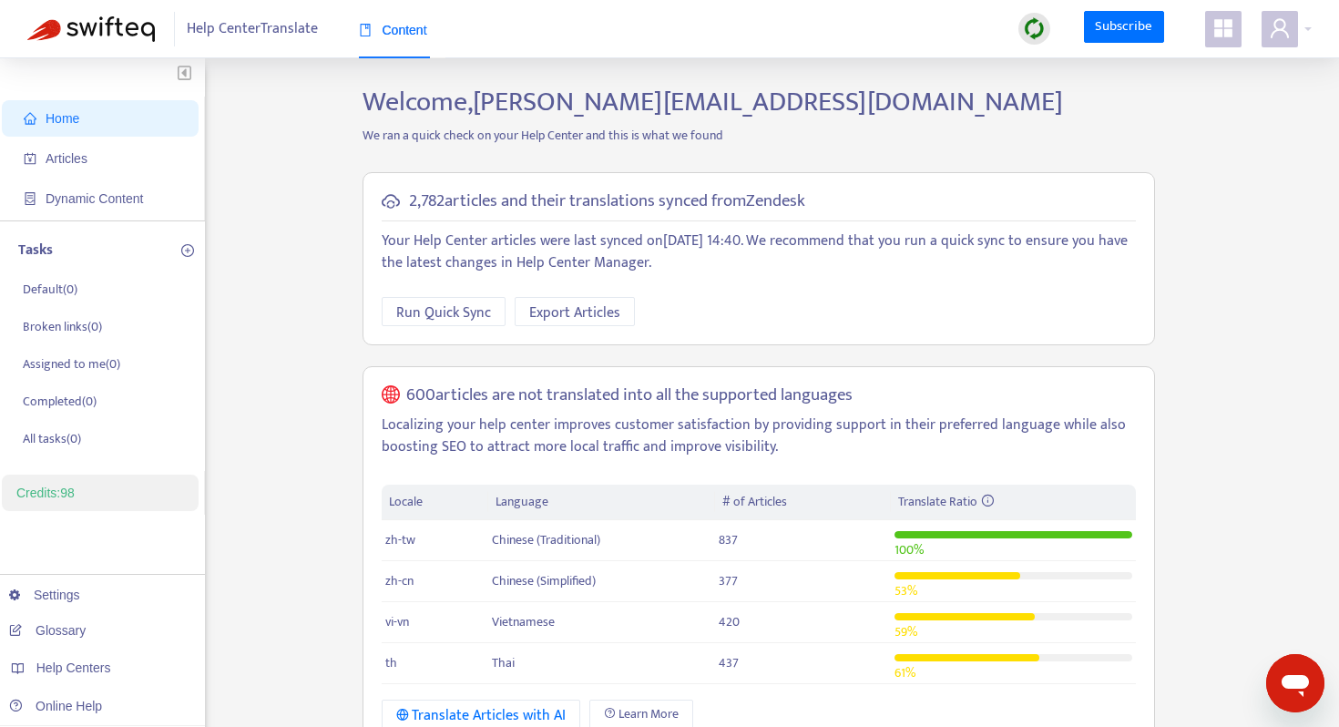
click at [182, 76] on img "button" at bounding box center [185, 72] width 14 height 15
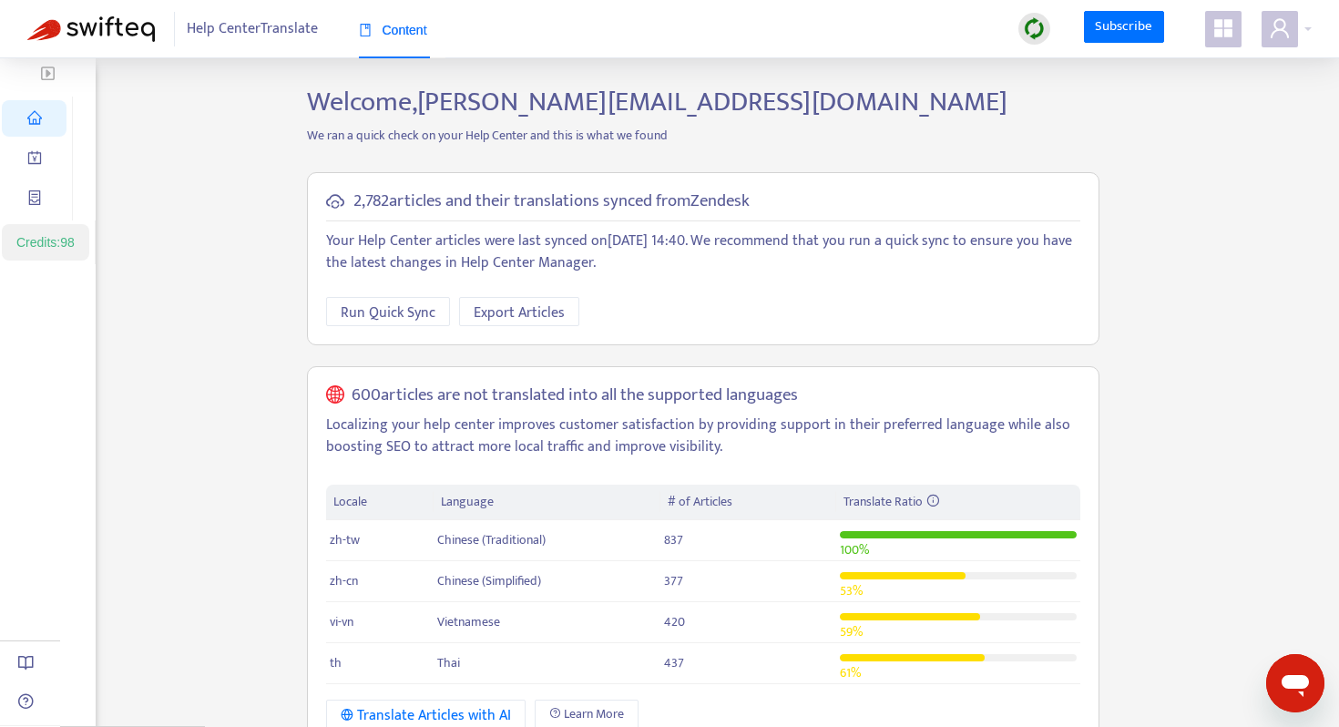
click at [55, 67] on img "button" at bounding box center [48, 73] width 14 height 15
